Goal: Check status: Check status

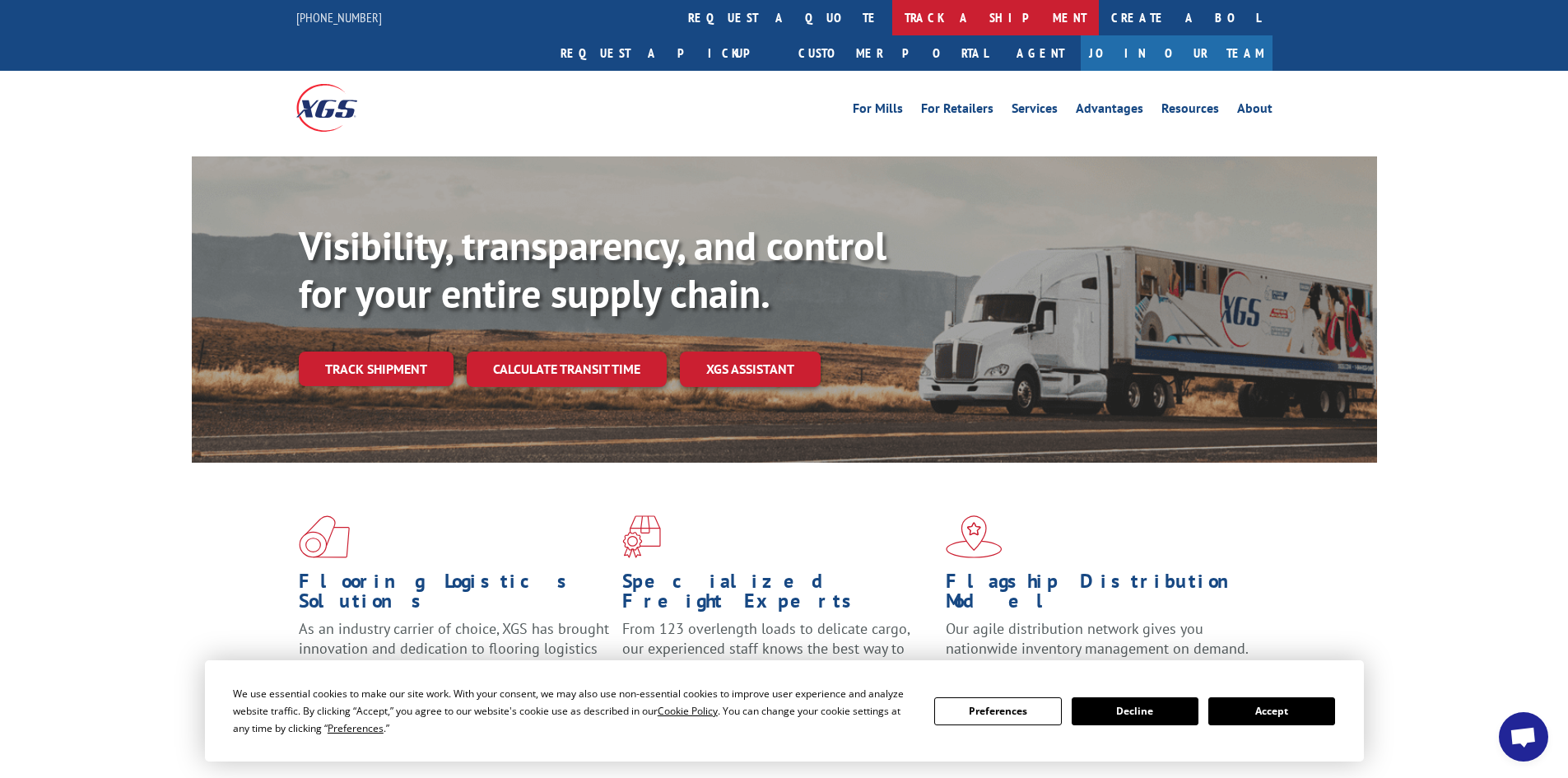
click at [892, 14] on link "track a shipment" at bounding box center [995, 18] width 206 height 35
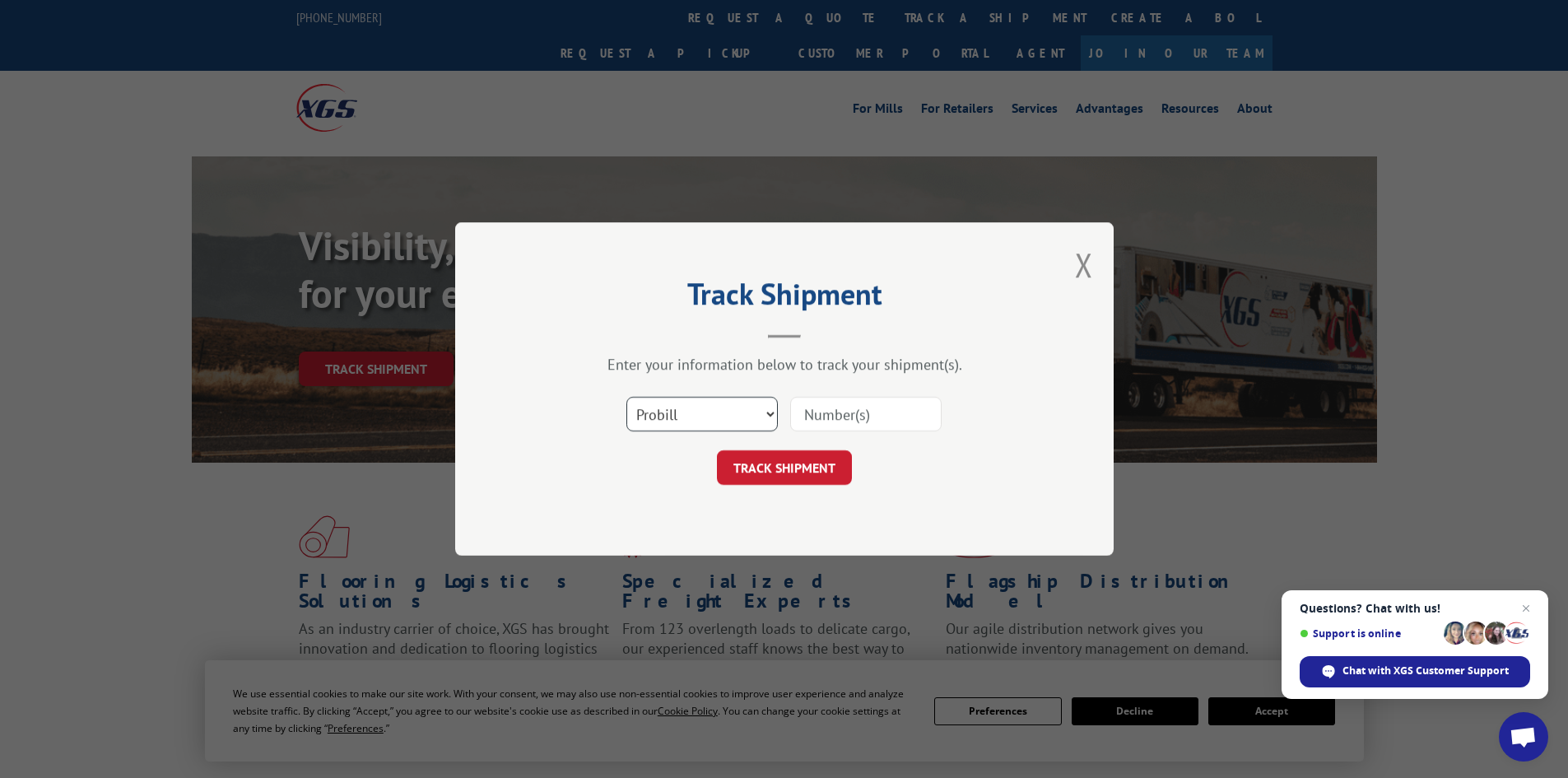
click at [687, 415] on select "Select category... Probill BOL PO" at bounding box center [702, 414] width 152 height 34
select select "po"
click at [626, 397] on select "Select category... Probill BOL PO" at bounding box center [702, 414] width 152 height 34
paste input "05548704"
type input "05548704"
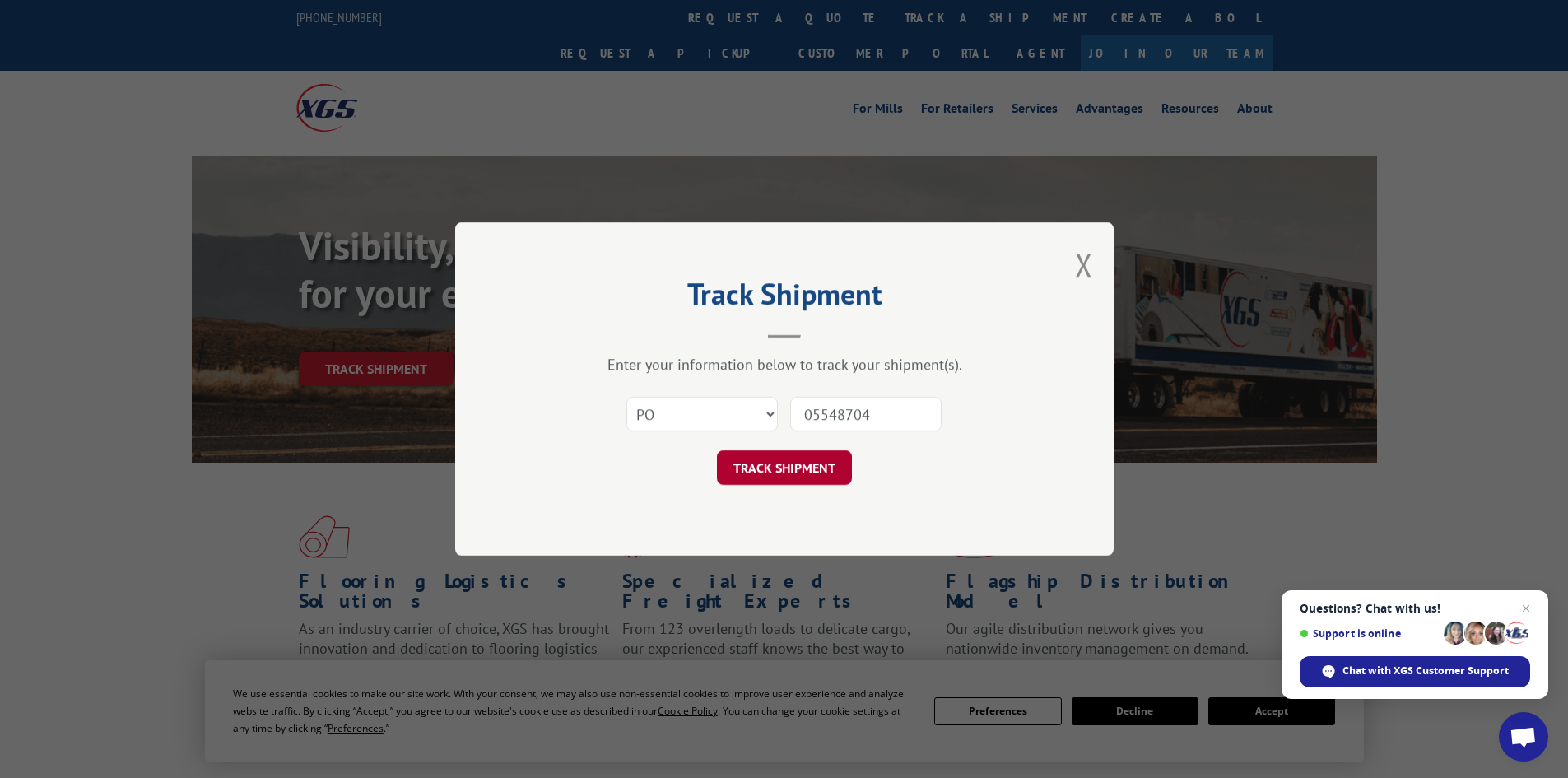
click at [761, 468] on button "TRACK SHIPMENT" at bounding box center [784, 467] width 135 height 34
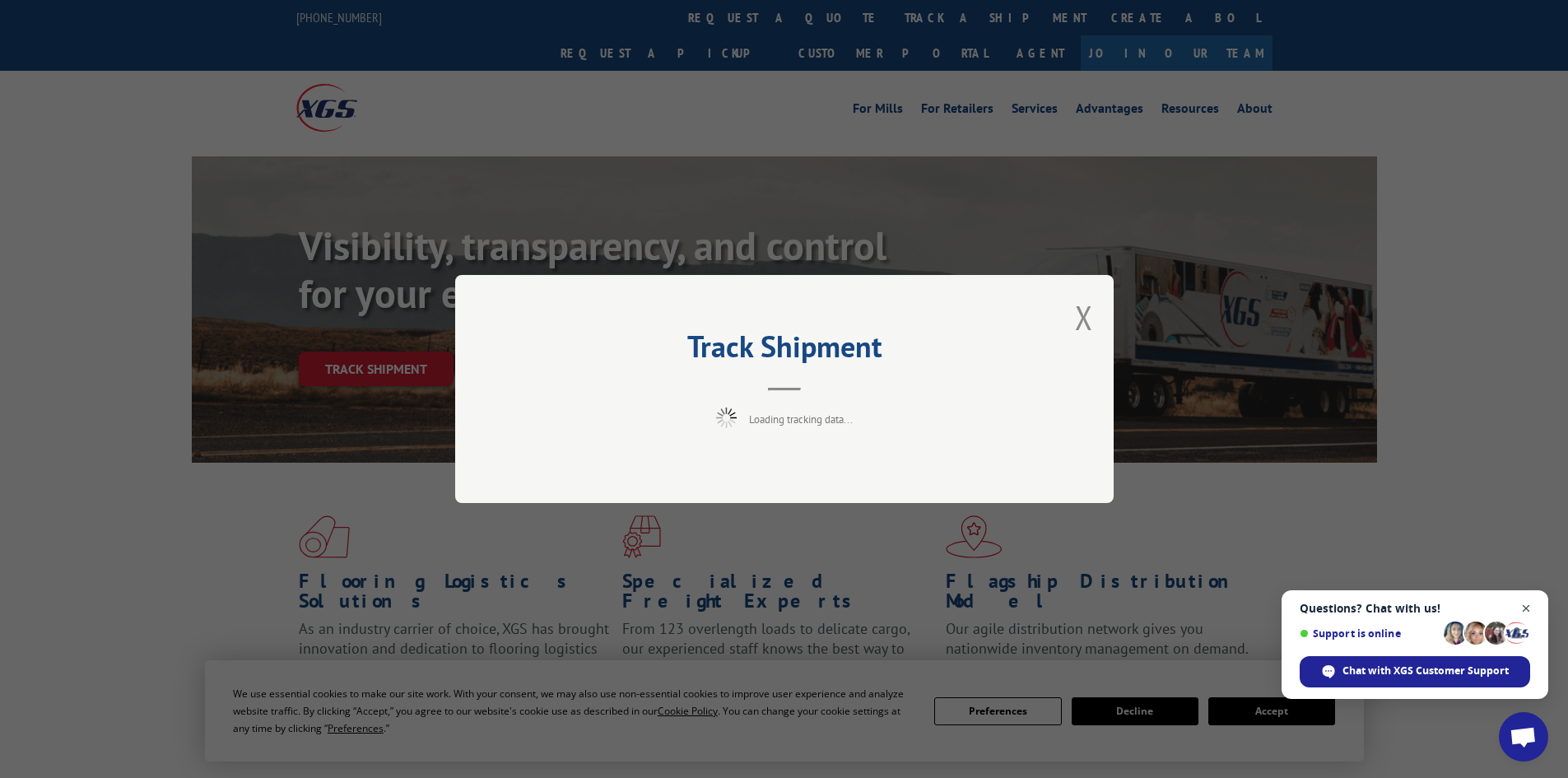
click at [1523, 609] on span "Open chat" at bounding box center [1527, 608] width 20 height 20
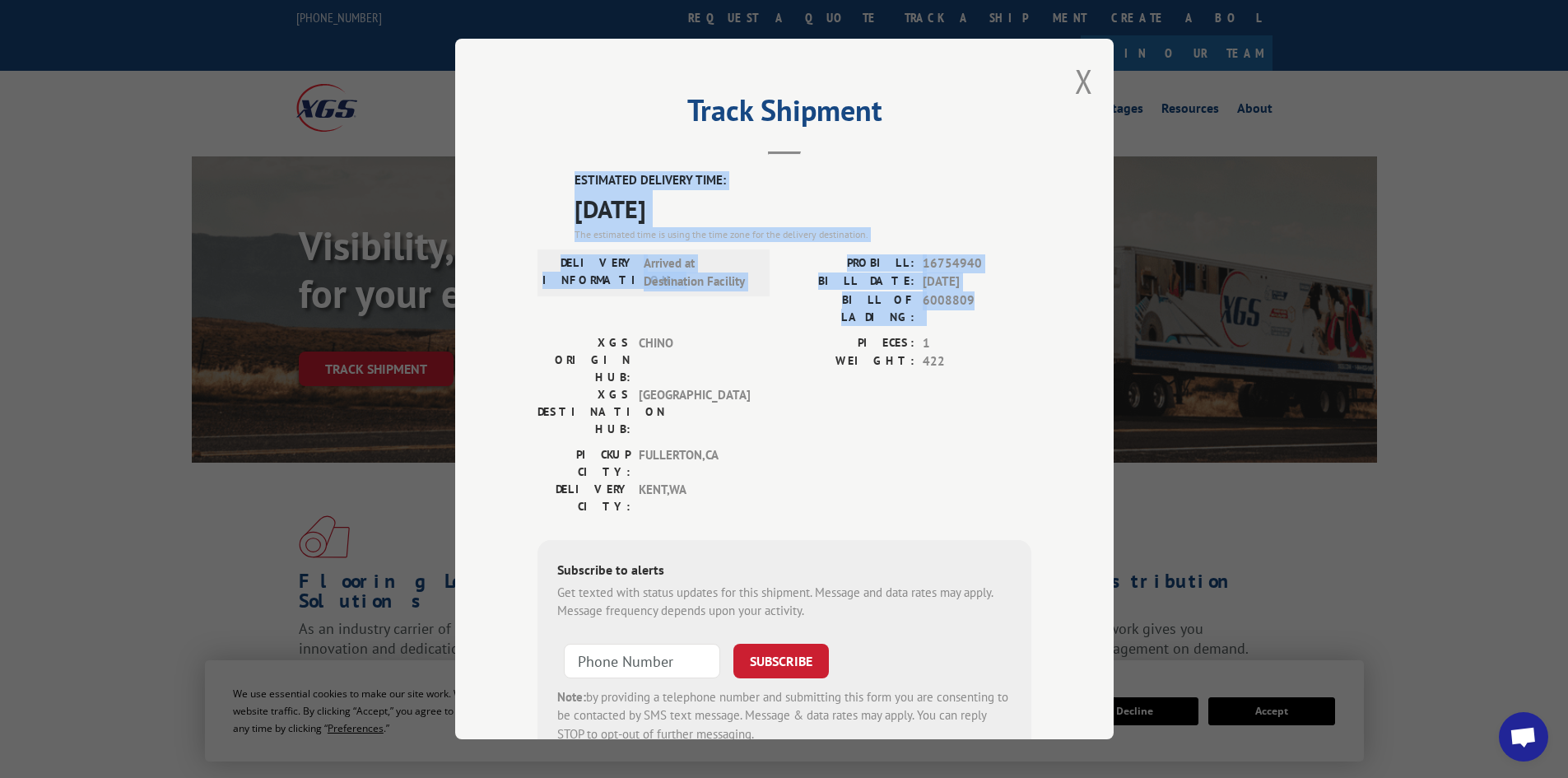
drag, startPoint x: 567, startPoint y: 179, endPoint x: 987, endPoint y: 311, distance: 440.3
click at [987, 311] on div "ESTIMATED DELIVERY TIME: [DATE] The estimated time is using the time zone for t…" at bounding box center [784, 467] width 494 height 592
copy div "ESTIMATED DELIVERY TIME: [DATE] The estimated time is using the time zone for t…"
